Goal: Entertainment & Leisure: Consume media (video, audio)

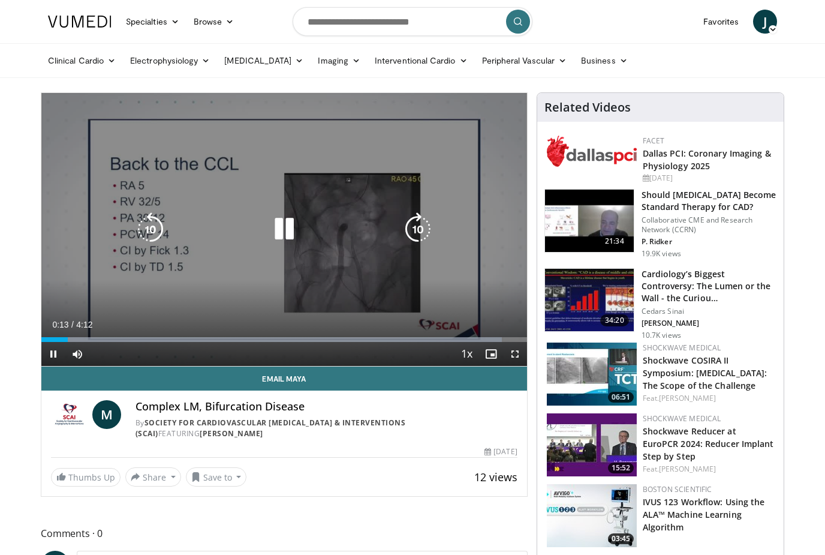
click at [285, 230] on icon "Video Player" at bounding box center [284, 229] width 34 height 34
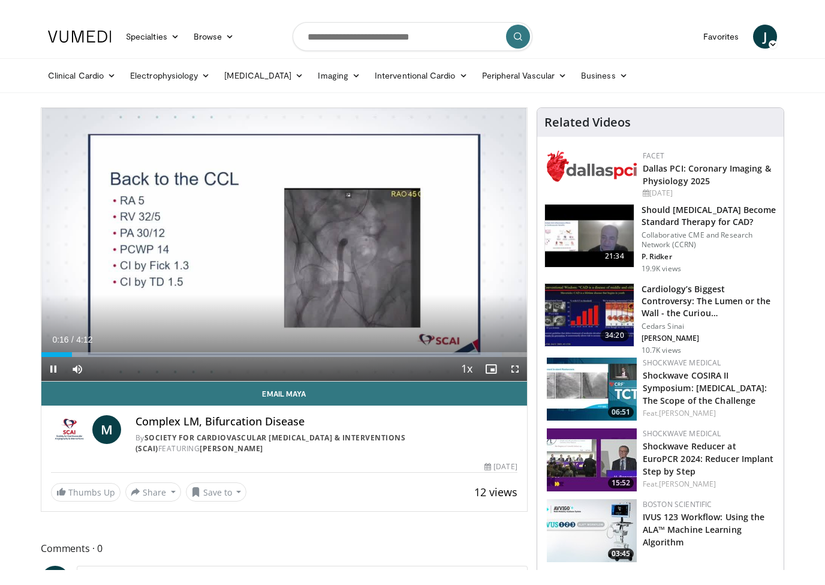
scroll to position [14, 0]
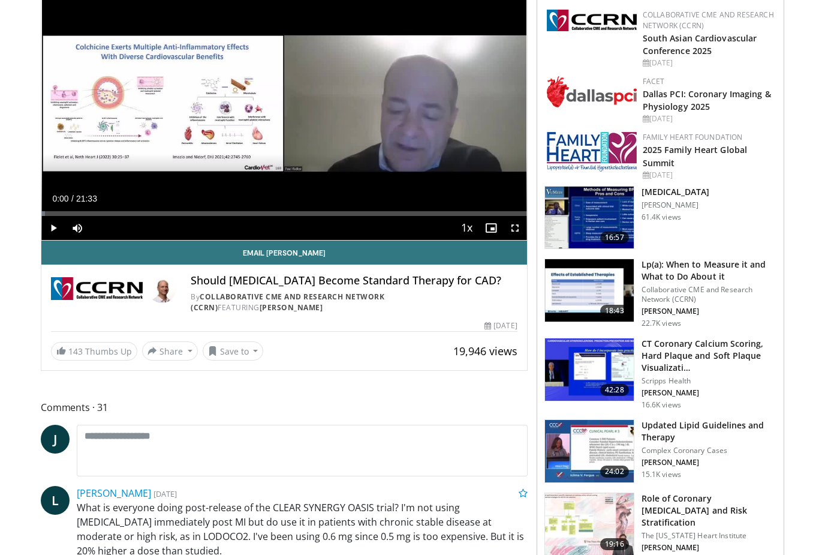
scroll to position [126, 0]
click at [688, 287] on p "Collaborative CME and Research Network (CCRN)" at bounding box center [709, 294] width 135 height 19
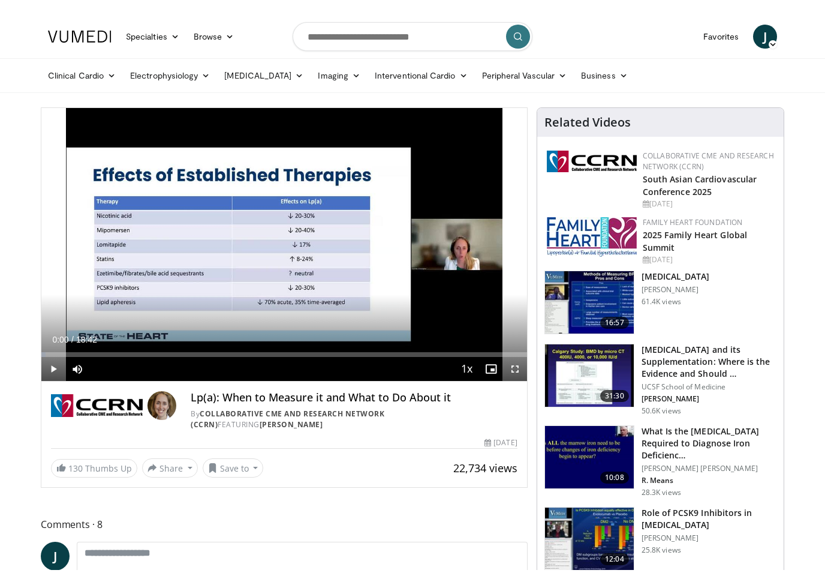
scroll to position [14, 0]
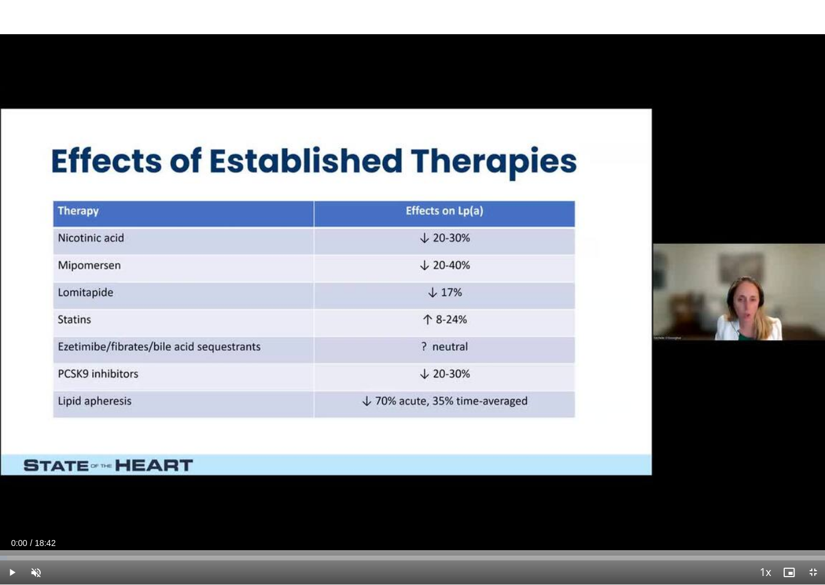
click at [47, 554] on span "Video Player" at bounding box center [36, 572] width 24 height 24
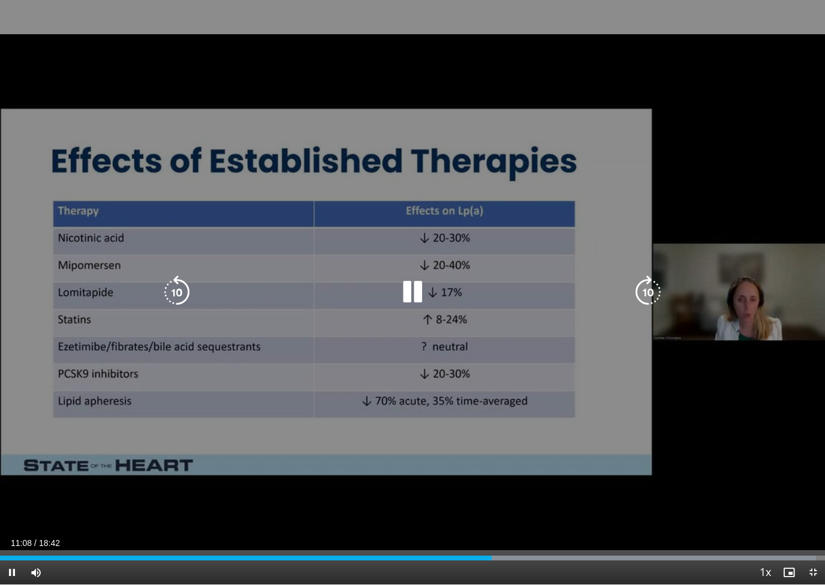
click at [411, 281] on icon "Video Player" at bounding box center [413, 292] width 34 height 34
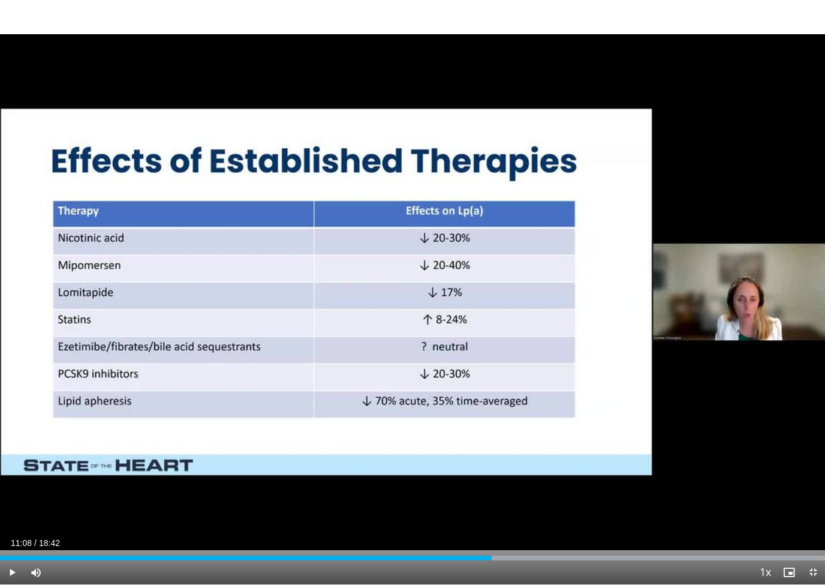
click at [384, 399] on div "10 seconds Tap to unmute" at bounding box center [412, 292] width 825 height 584
click at [354, 359] on div "10 seconds Tap to unmute" at bounding box center [412, 292] width 825 height 584
click at [321, 347] on div "10 seconds Tap to unmute" at bounding box center [412, 292] width 825 height 584
click at [398, 496] on div "10 seconds Tap to unmute" at bounding box center [412, 292] width 825 height 584
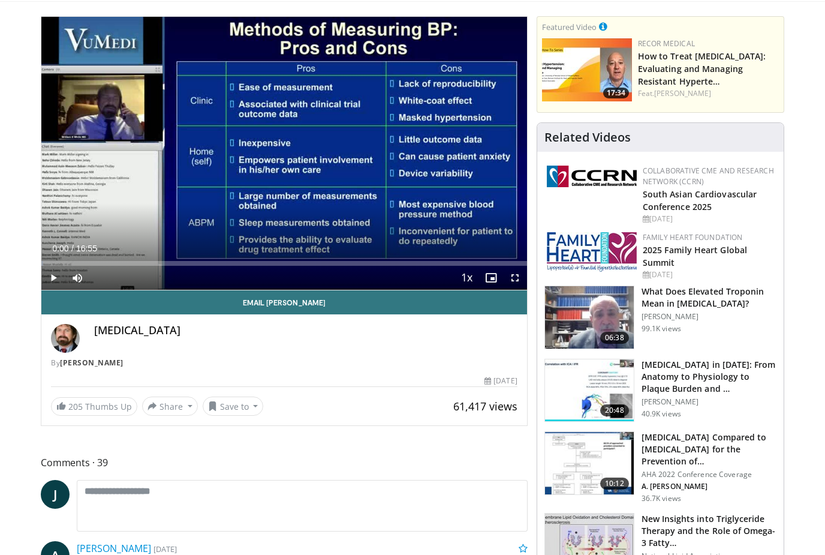
scroll to position [84, 0]
